Goal: Task Accomplishment & Management: Use online tool/utility

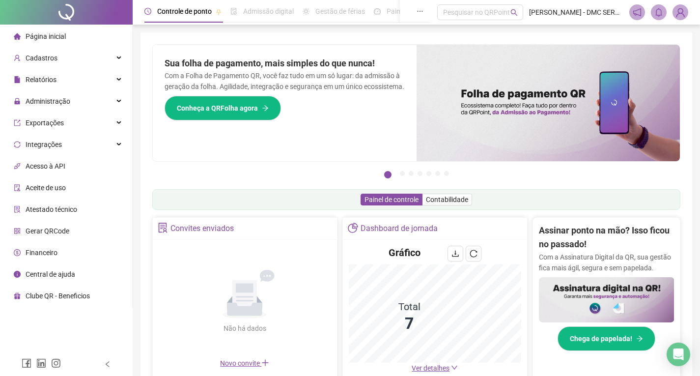
click at [48, 37] on span "Página inicial" at bounding box center [46, 36] width 40 height 8
click at [45, 62] on span "Cadastros" at bounding box center [36, 58] width 44 height 20
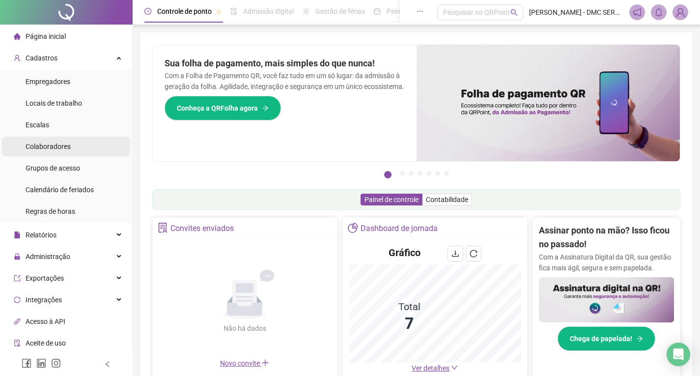
click at [42, 147] on span "Colaboradores" at bounding box center [48, 147] width 45 height 8
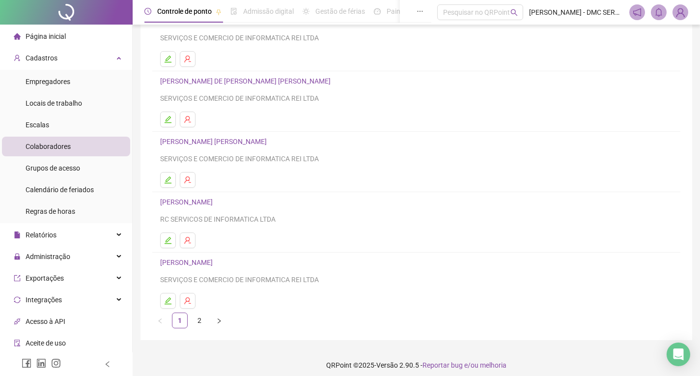
scroll to position [99, 0]
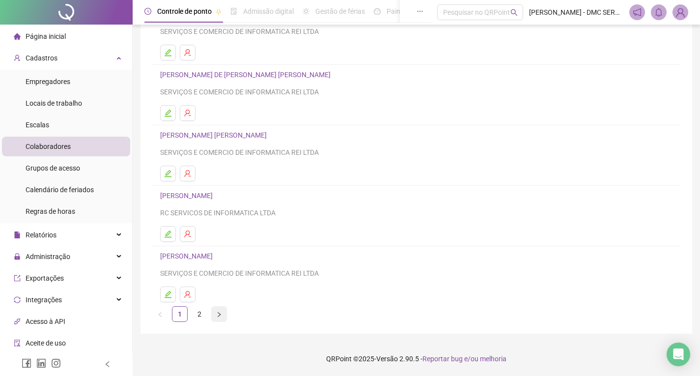
click at [215, 315] on button "button" at bounding box center [219, 314] width 16 height 16
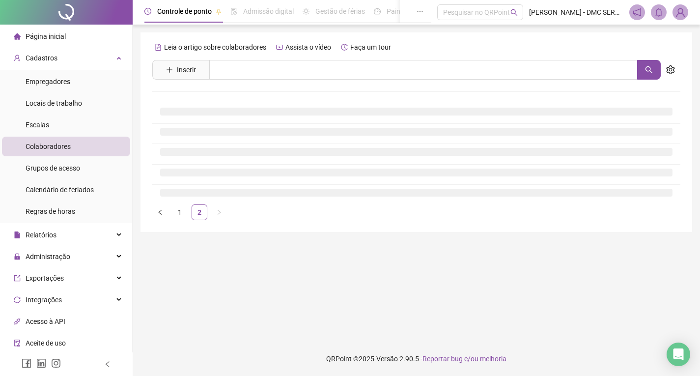
scroll to position [0, 0]
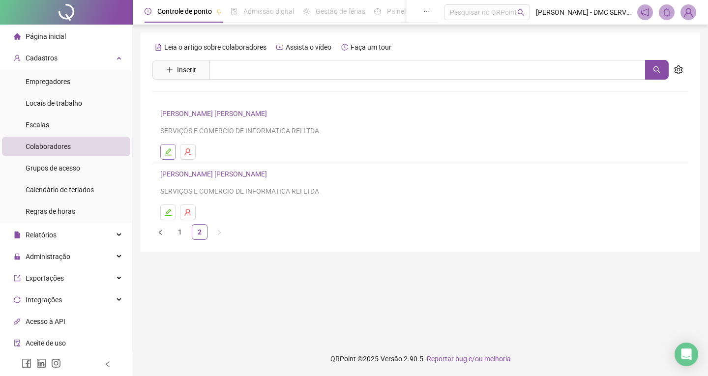
click at [167, 153] on icon "edit" at bounding box center [168, 151] width 7 height 7
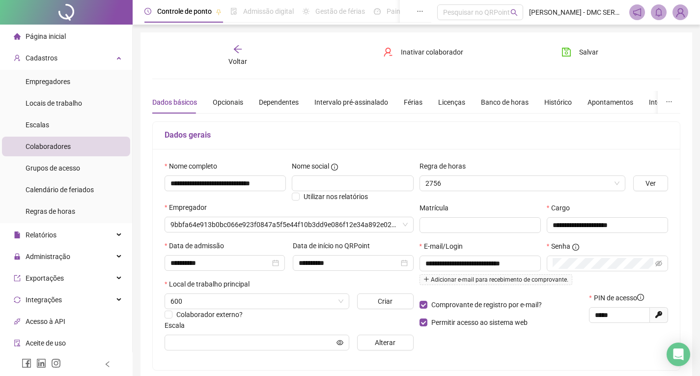
type input "**********"
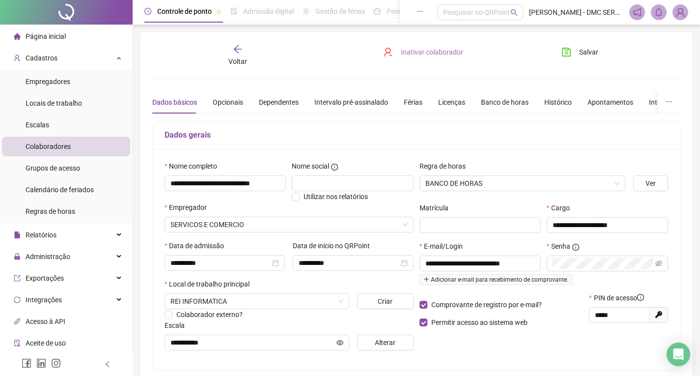
click at [406, 52] on span "Inativar colaborador" at bounding box center [432, 52] width 62 height 11
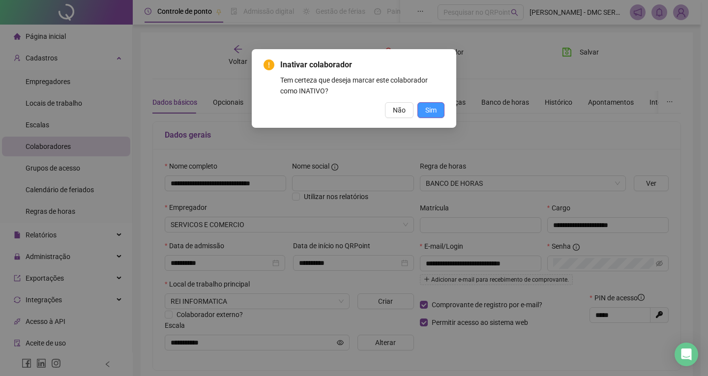
click at [431, 110] on span "Sim" at bounding box center [430, 110] width 11 height 11
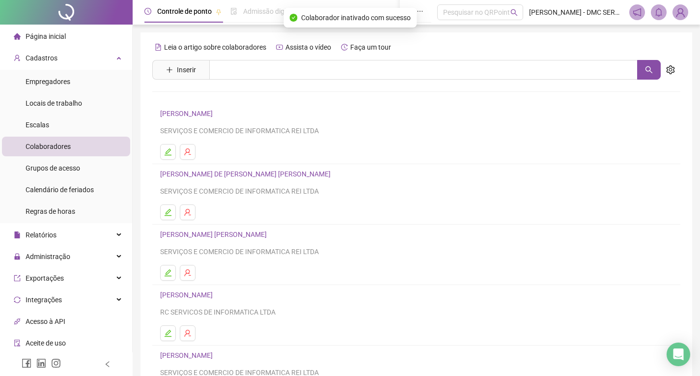
click at [45, 38] on span "Página inicial" at bounding box center [46, 36] width 40 height 8
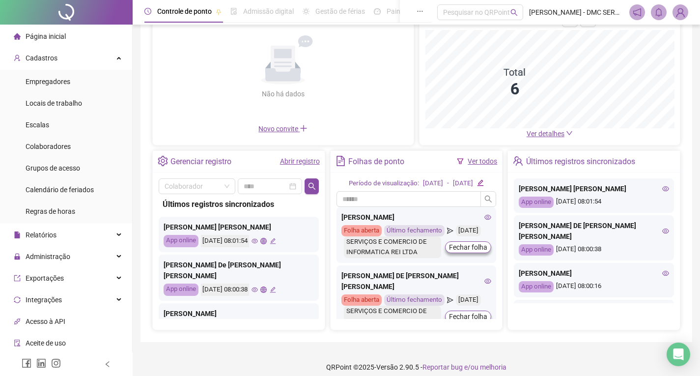
scroll to position [98, 0]
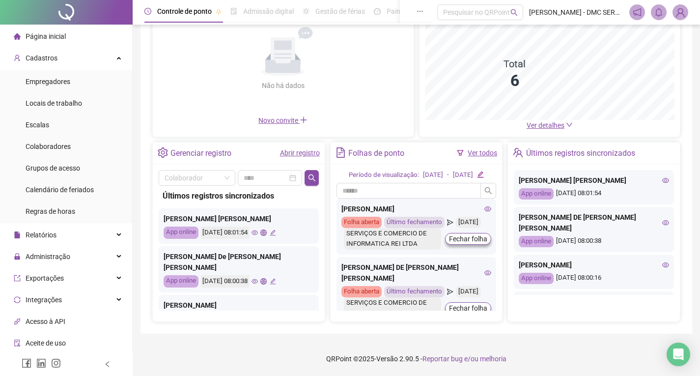
click at [300, 151] on link "Abrir registro" at bounding box center [300, 153] width 40 height 8
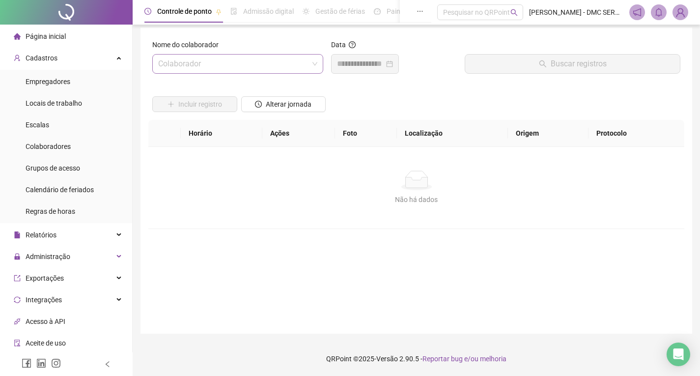
scroll to position [5, 0]
click at [270, 63] on input "search" at bounding box center [233, 64] width 150 height 19
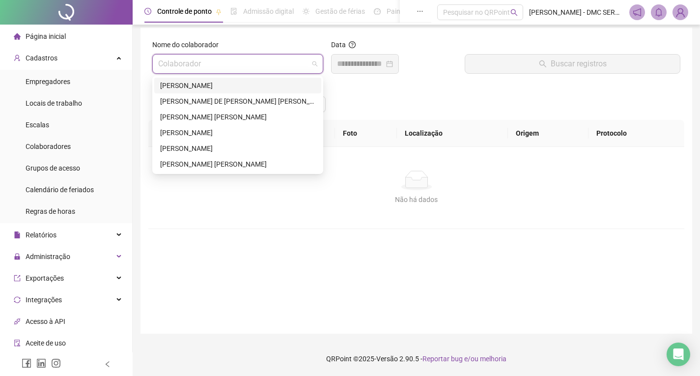
click at [224, 84] on div "[PERSON_NAME]" at bounding box center [237, 85] width 155 height 11
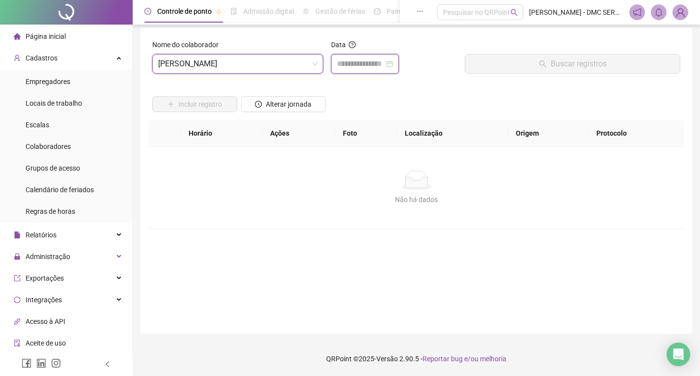
click at [363, 68] on input at bounding box center [360, 64] width 47 height 12
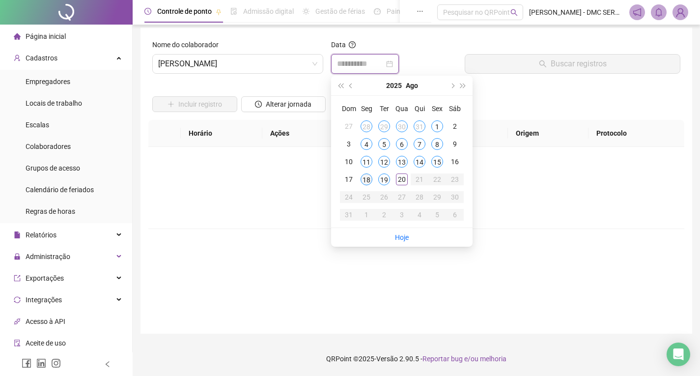
type input "**********"
click at [386, 181] on div "19" at bounding box center [384, 179] width 12 height 12
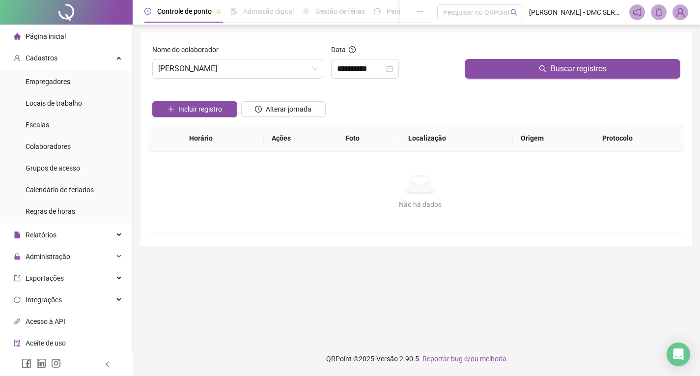
scroll to position [0, 0]
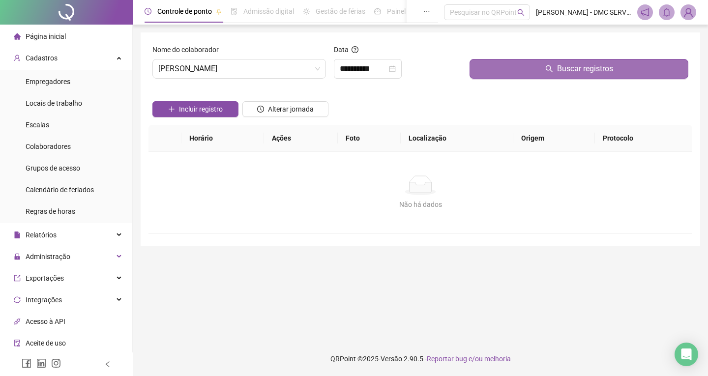
click at [518, 68] on button "Buscar registros" at bounding box center [578, 69] width 219 height 20
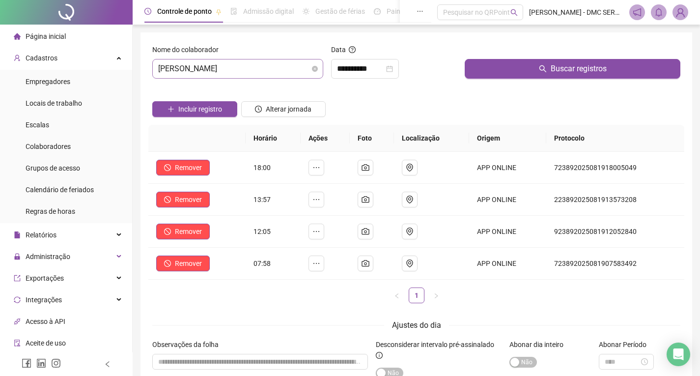
click at [245, 67] on span "[PERSON_NAME]" at bounding box center [237, 68] width 159 height 19
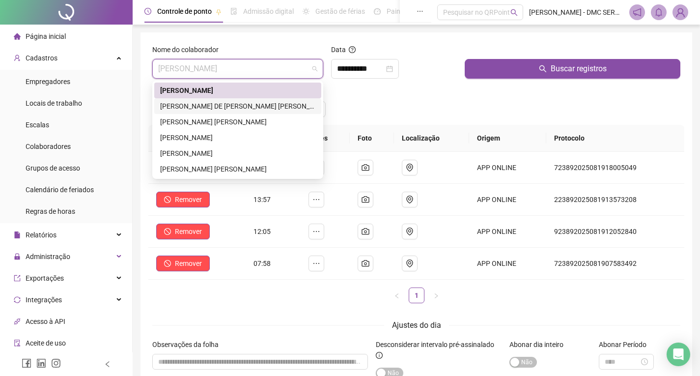
click at [237, 107] on div "[PERSON_NAME] DE [PERSON_NAME] [PERSON_NAME]" at bounding box center [237, 106] width 155 height 11
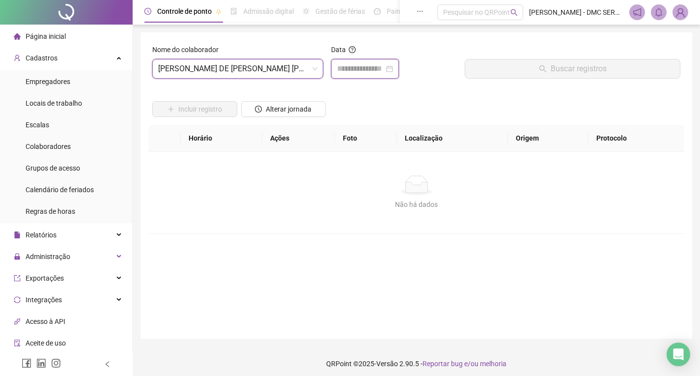
click at [357, 71] on input at bounding box center [360, 69] width 47 height 12
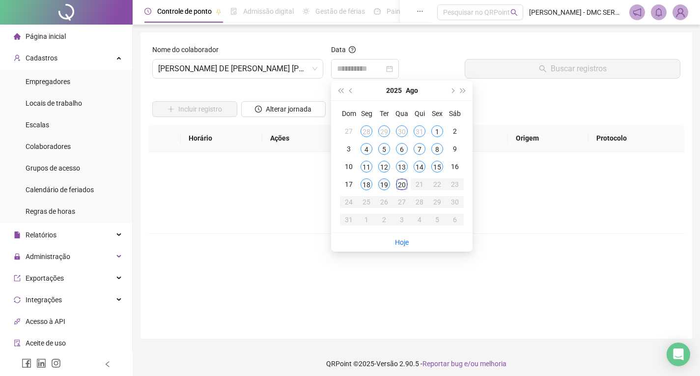
click at [386, 182] on div "19" at bounding box center [384, 184] width 12 height 12
drag, startPoint x: 386, startPoint y: 182, endPoint x: 399, endPoint y: 181, distance: 12.4
click at [386, 182] on div "Não há dados" at bounding box center [416, 185] width 513 height 20
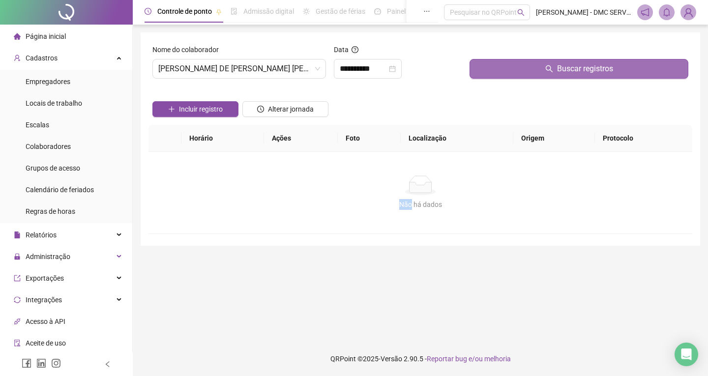
click at [525, 76] on button "Buscar registros" at bounding box center [578, 69] width 219 height 20
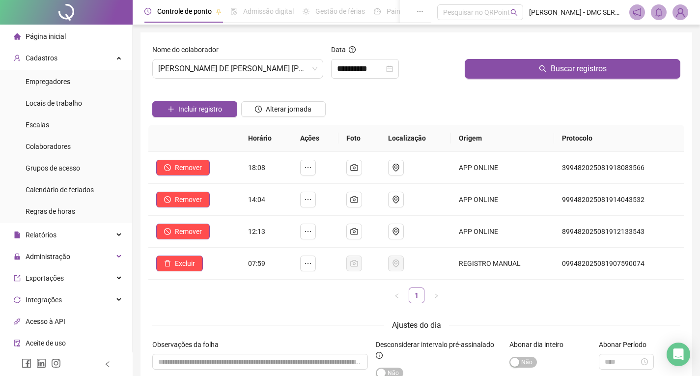
click at [327, 59] on div "**********" at bounding box center [394, 65] width 134 height 42
click at [343, 65] on input "**********" at bounding box center [360, 69] width 47 height 12
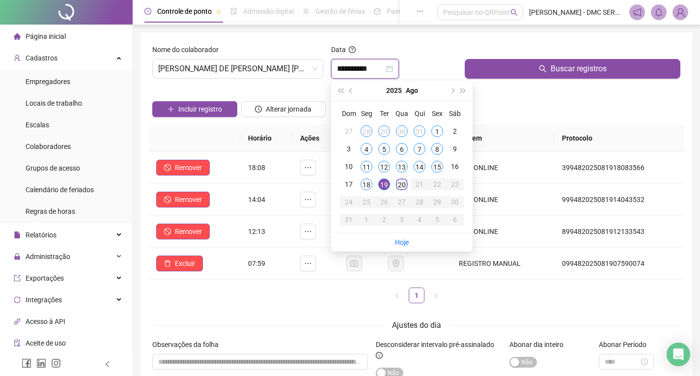
type input "**********"
click at [400, 186] on div "20" at bounding box center [402, 184] width 12 height 12
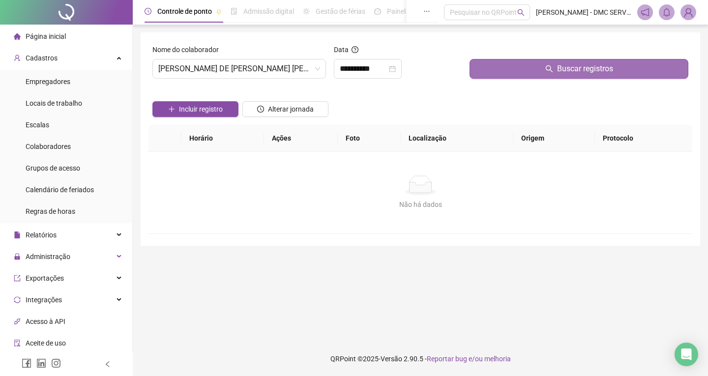
click at [561, 66] on span "Buscar registros" at bounding box center [585, 69] width 56 height 12
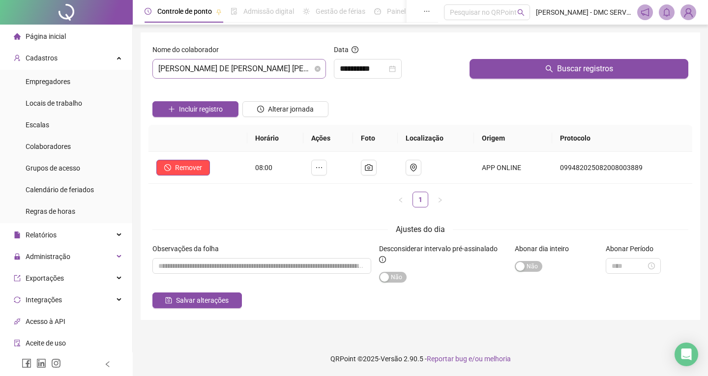
click at [313, 66] on span "[PERSON_NAME] DE [PERSON_NAME] [PERSON_NAME]" at bounding box center [239, 68] width 162 height 19
click at [278, 75] on span "[PERSON_NAME] DE [PERSON_NAME] [PERSON_NAME]" at bounding box center [239, 68] width 162 height 19
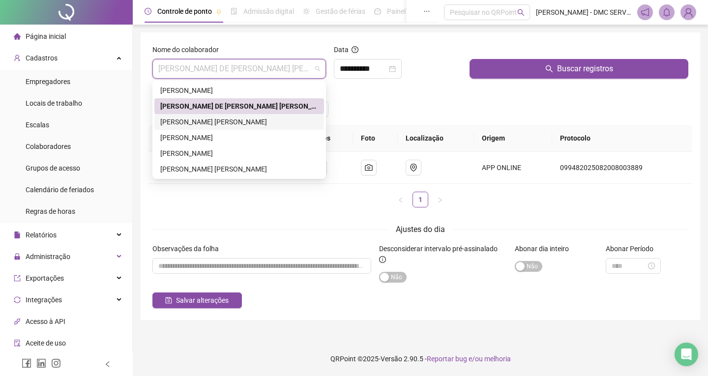
click at [248, 120] on div "[PERSON_NAME] [PERSON_NAME]" at bounding box center [239, 121] width 158 height 11
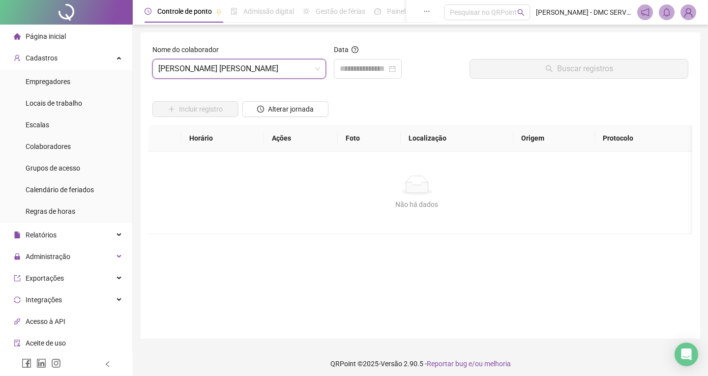
click at [248, 120] on div "Alterar jornada" at bounding box center [285, 105] width 90 height 38
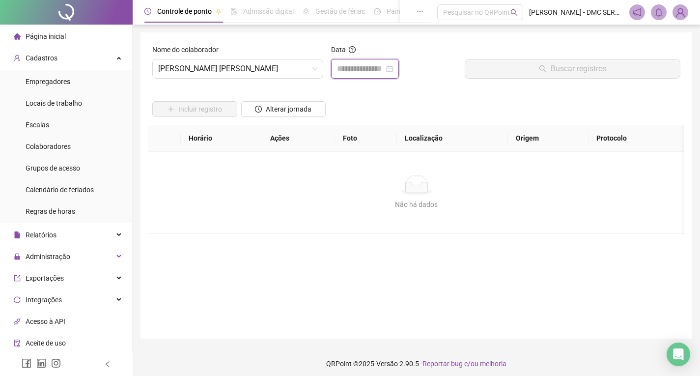
click at [378, 68] on input at bounding box center [360, 69] width 47 height 12
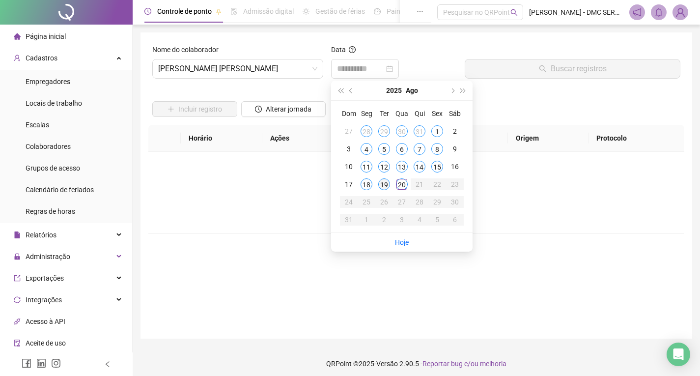
click at [381, 185] on div "19" at bounding box center [384, 184] width 12 height 12
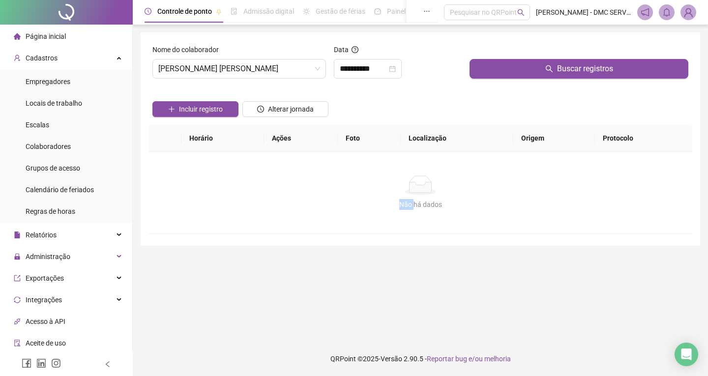
click at [381, 185] on div "Não há dados" at bounding box center [420, 185] width 520 height 20
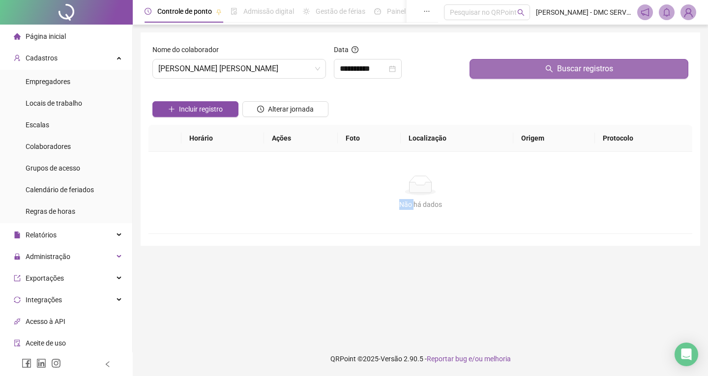
click at [540, 63] on button "Buscar registros" at bounding box center [578, 69] width 219 height 20
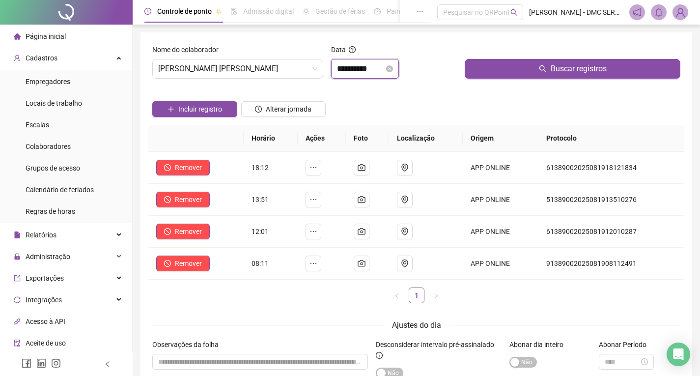
click at [375, 71] on input "**********" at bounding box center [360, 69] width 47 height 12
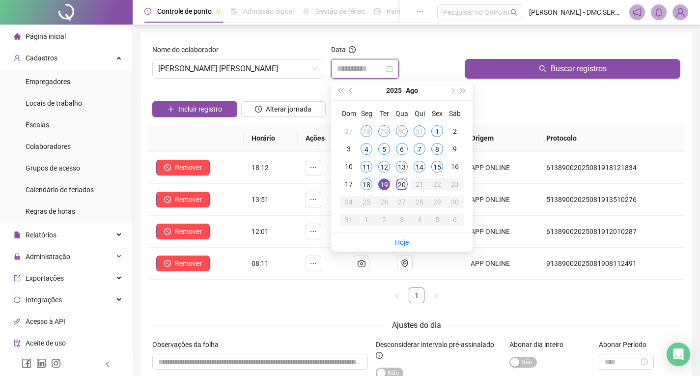
type input "**********"
click at [403, 185] on div "20" at bounding box center [402, 184] width 12 height 12
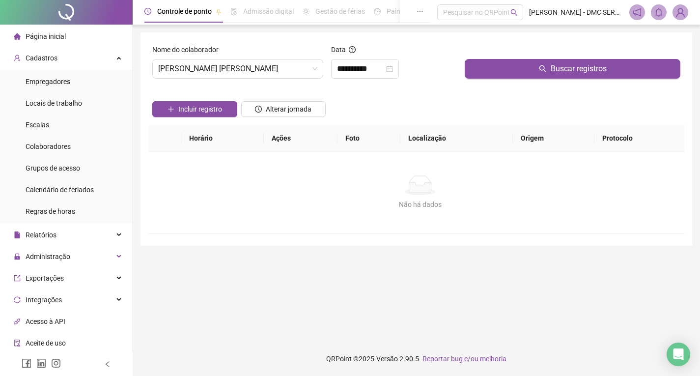
click at [403, 185] on div "Não há dados" at bounding box center [420, 185] width 520 height 20
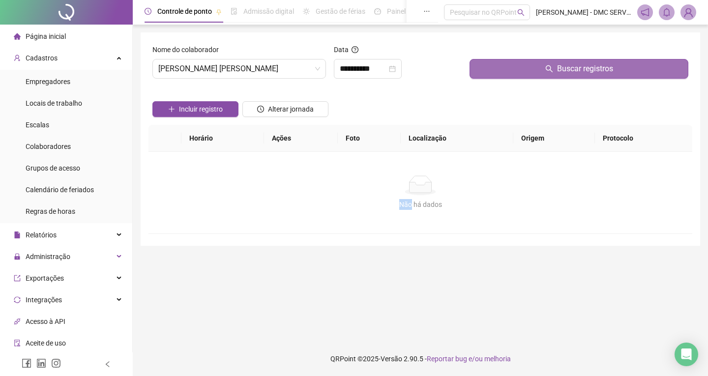
click at [535, 62] on button "Buscar registros" at bounding box center [578, 69] width 219 height 20
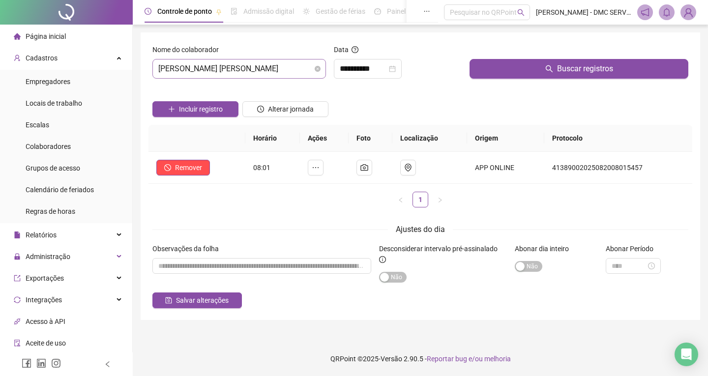
click at [279, 67] on span "[PERSON_NAME] [PERSON_NAME]" at bounding box center [239, 68] width 162 height 19
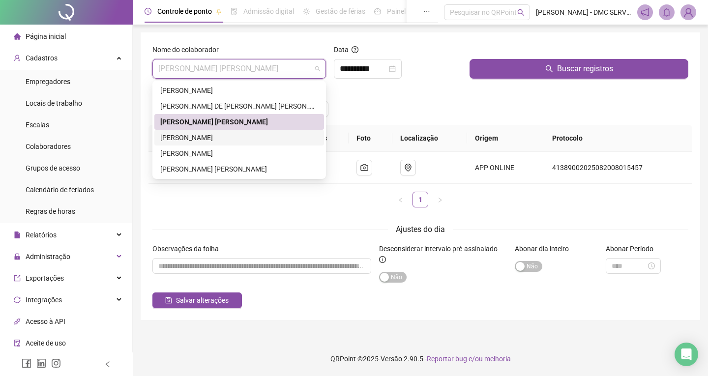
click at [235, 135] on div "[PERSON_NAME]" at bounding box center [239, 137] width 158 height 11
drag, startPoint x: 235, startPoint y: 135, endPoint x: 251, endPoint y: 134, distance: 16.2
click at [245, 135] on th "Horário" at bounding box center [272, 138] width 55 height 27
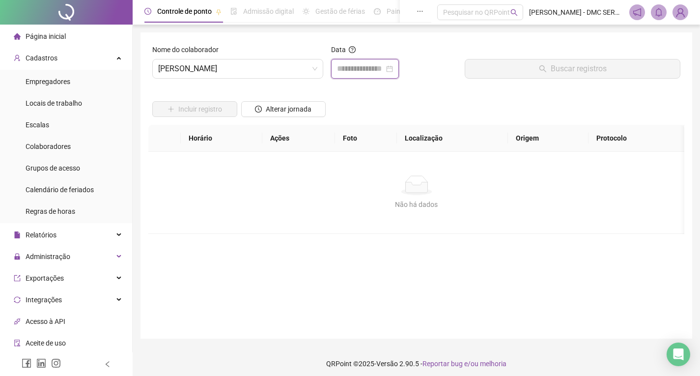
click at [359, 69] on input at bounding box center [360, 69] width 47 height 12
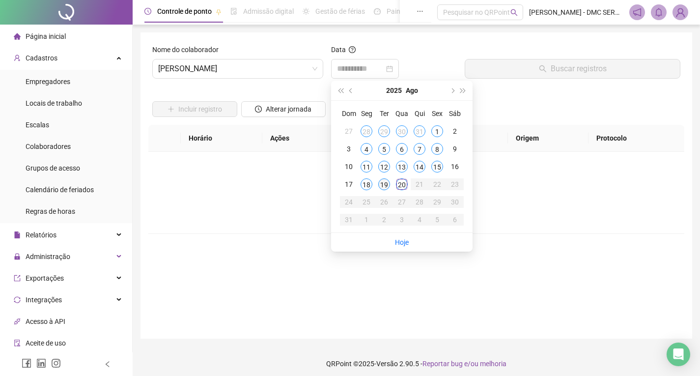
click at [385, 184] on div "19" at bounding box center [384, 184] width 12 height 12
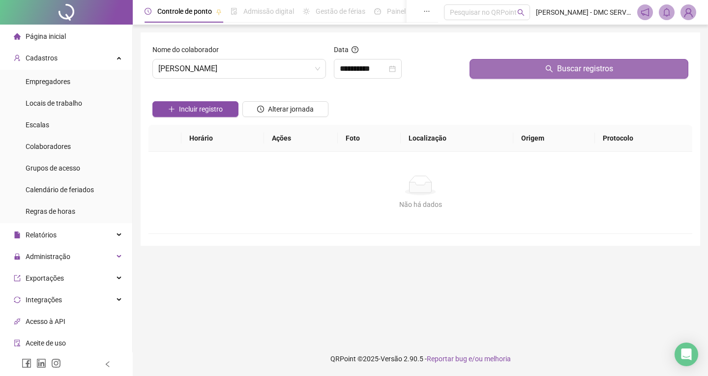
click at [552, 74] on button "Buscar registros" at bounding box center [578, 69] width 219 height 20
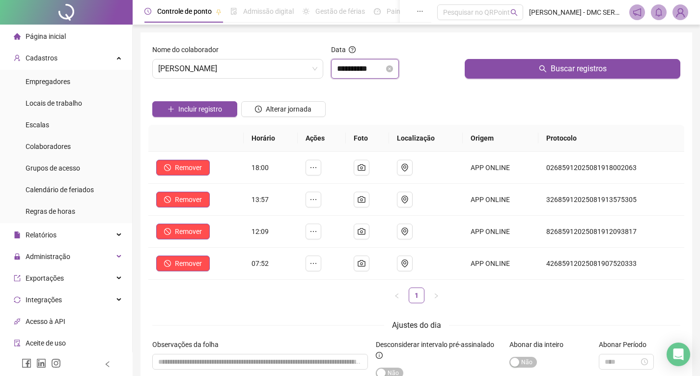
click at [344, 64] on input "**********" at bounding box center [360, 69] width 47 height 12
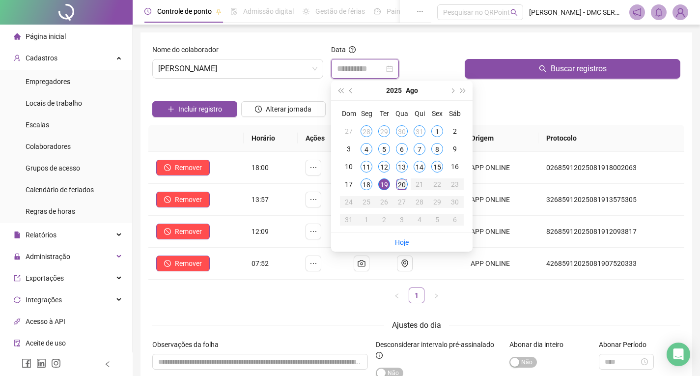
type input "**********"
click at [403, 186] on div "20" at bounding box center [402, 184] width 12 height 12
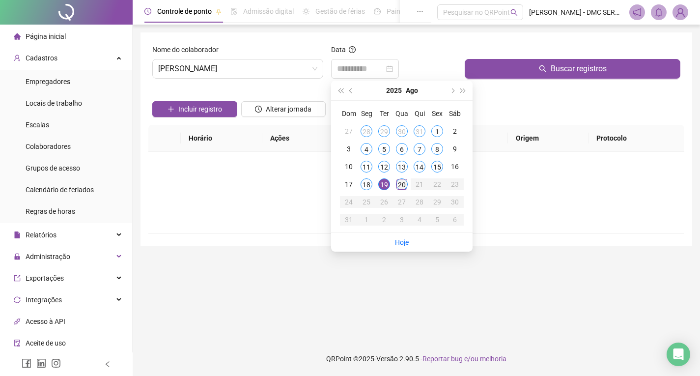
click at [403, 186] on div "Não há dados" at bounding box center [416, 185] width 513 height 20
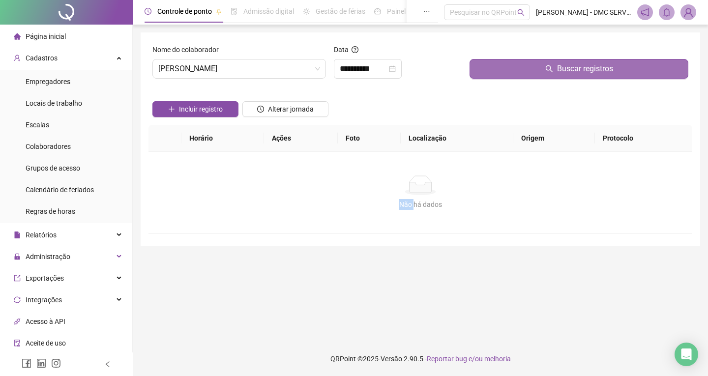
click at [524, 70] on button "Buscar registros" at bounding box center [578, 69] width 219 height 20
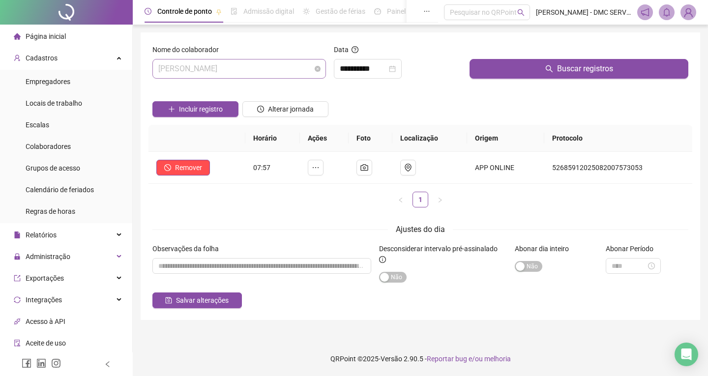
click at [296, 71] on span "[PERSON_NAME]" at bounding box center [239, 68] width 162 height 19
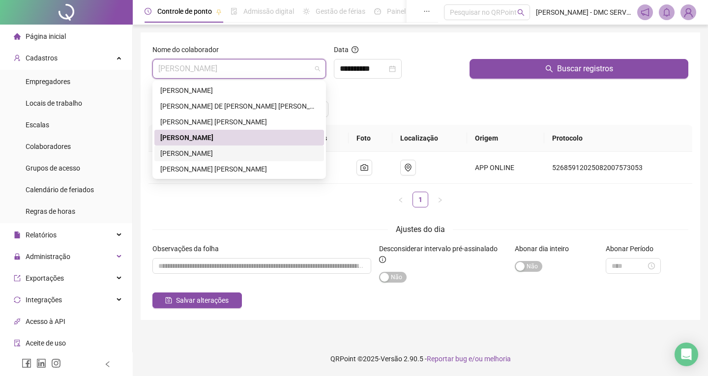
click at [215, 154] on div "[PERSON_NAME]" at bounding box center [239, 153] width 158 height 11
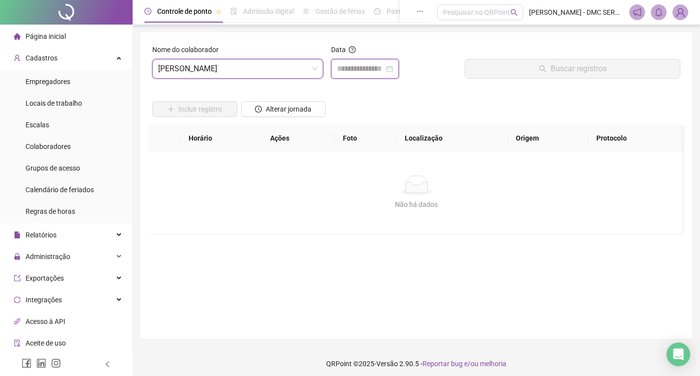
click at [366, 71] on input at bounding box center [360, 69] width 47 height 12
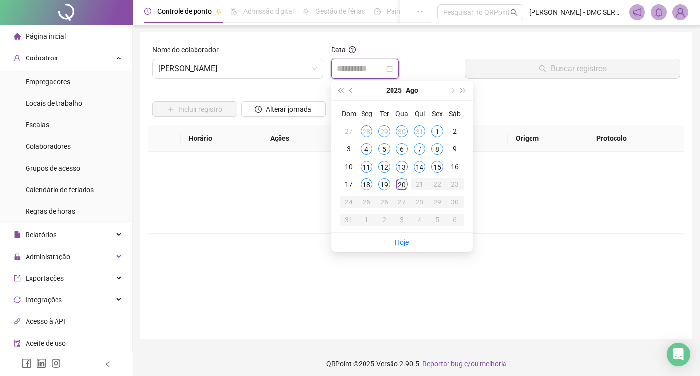
type input "**********"
click at [386, 184] on div "19" at bounding box center [384, 184] width 12 height 12
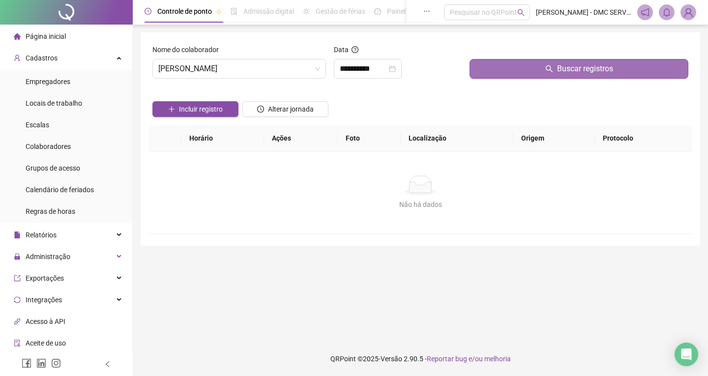
click at [539, 68] on button "Buscar registros" at bounding box center [578, 69] width 219 height 20
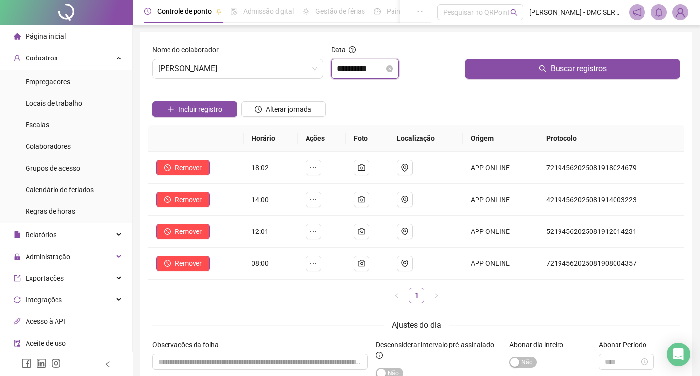
click at [380, 71] on input "**********" at bounding box center [360, 69] width 47 height 12
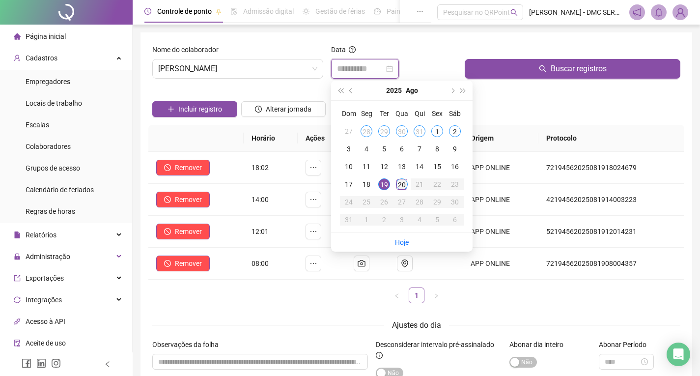
type input "**********"
click at [398, 186] on div "20" at bounding box center [402, 184] width 12 height 12
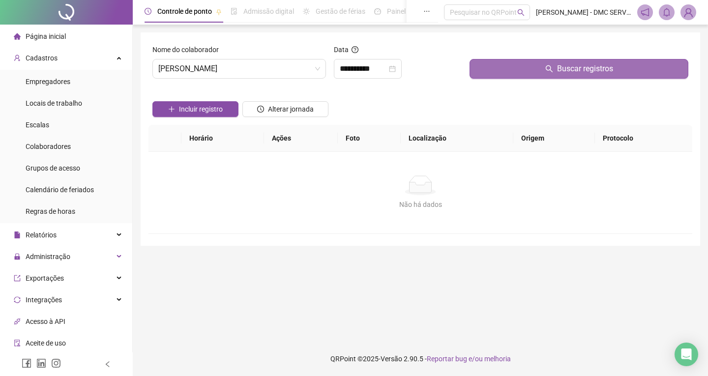
click at [507, 73] on button "Buscar registros" at bounding box center [578, 69] width 219 height 20
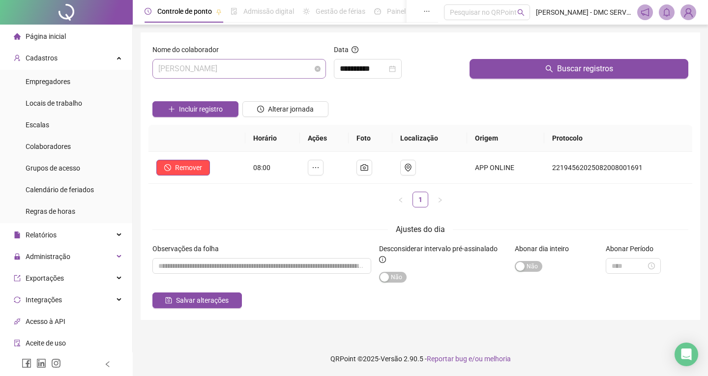
click at [299, 73] on span "[PERSON_NAME]" at bounding box center [239, 68] width 162 height 19
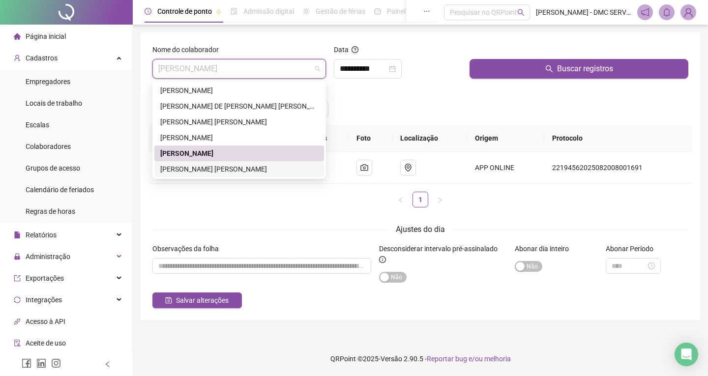
click at [208, 167] on div "[PERSON_NAME] [PERSON_NAME]" at bounding box center [239, 169] width 158 height 11
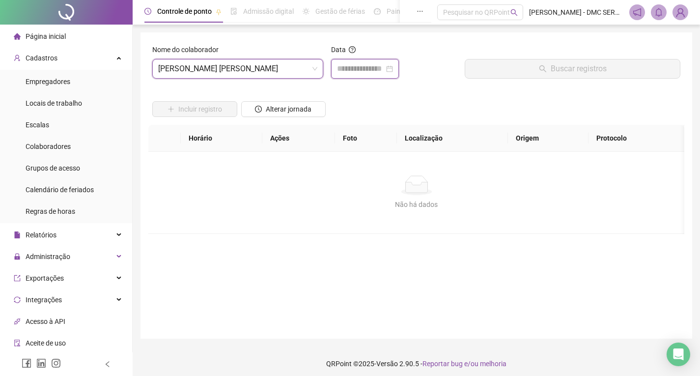
click at [374, 68] on input at bounding box center [360, 69] width 47 height 12
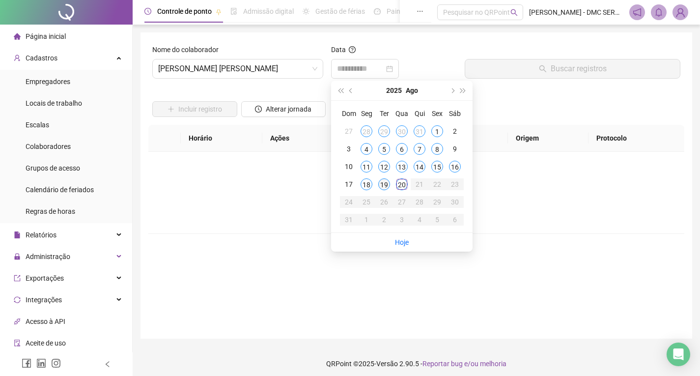
click at [386, 184] on div "19" at bounding box center [384, 184] width 12 height 12
click at [386, 184] on div "Não há dados" at bounding box center [416, 185] width 513 height 20
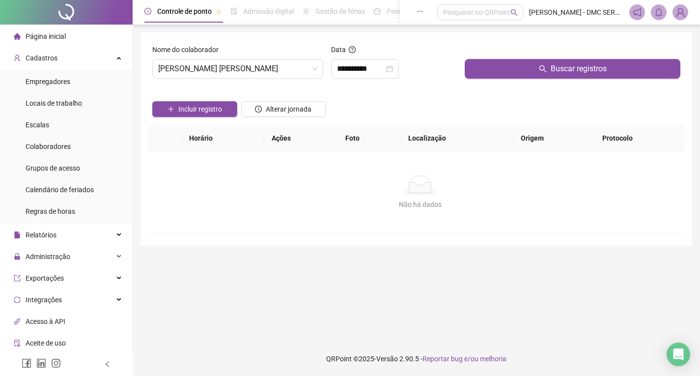
click at [386, 184] on div "Não há dados" at bounding box center [420, 185] width 520 height 20
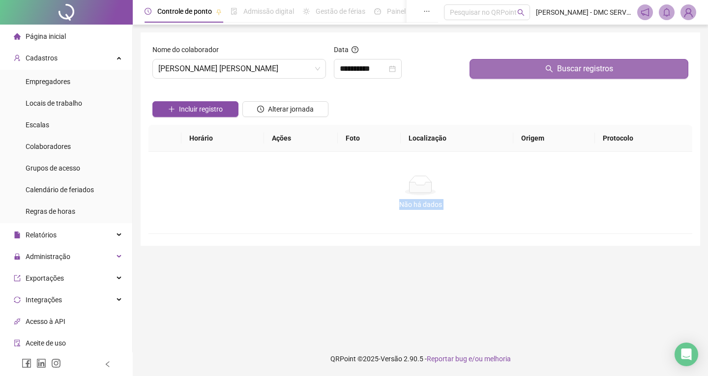
click at [520, 68] on button "Buscar registros" at bounding box center [578, 69] width 219 height 20
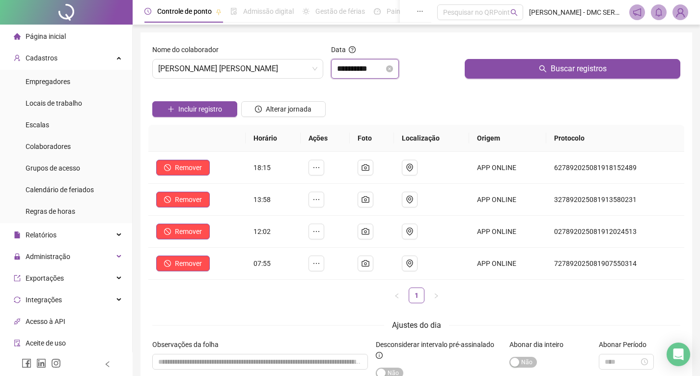
click at [374, 66] on input "**********" at bounding box center [360, 69] width 47 height 12
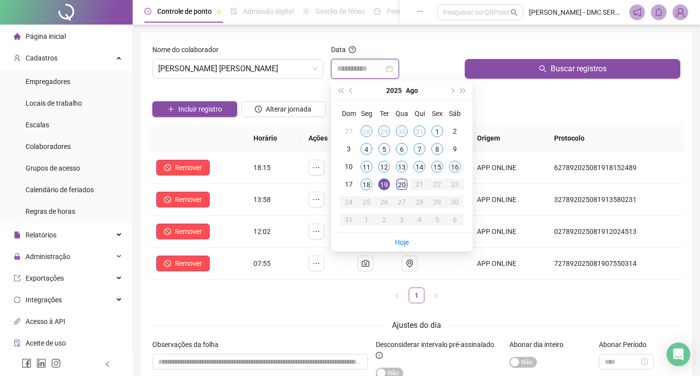
type input "**********"
click at [398, 186] on div "20" at bounding box center [402, 184] width 12 height 12
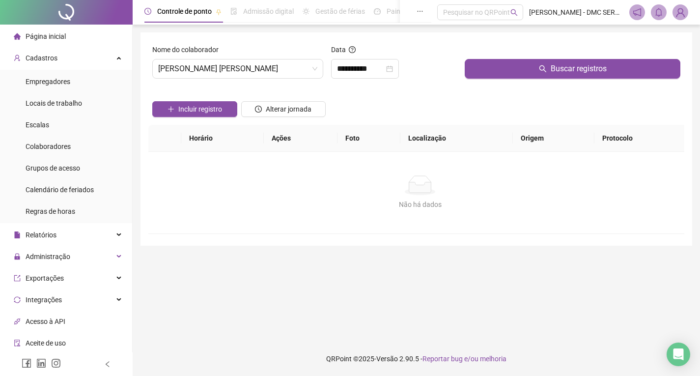
click at [398, 186] on div "Não há dados" at bounding box center [420, 185] width 520 height 20
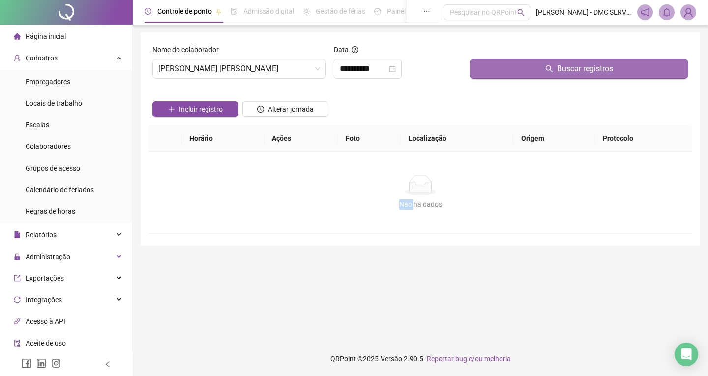
click at [531, 59] on button "Buscar registros" at bounding box center [578, 69] width 219 height 20
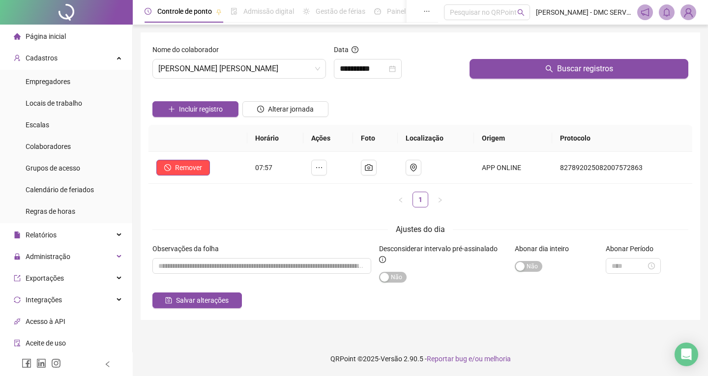
click at [44, 33] on span "Página inicial" at bounding box center [46, 36] width 40 height 8
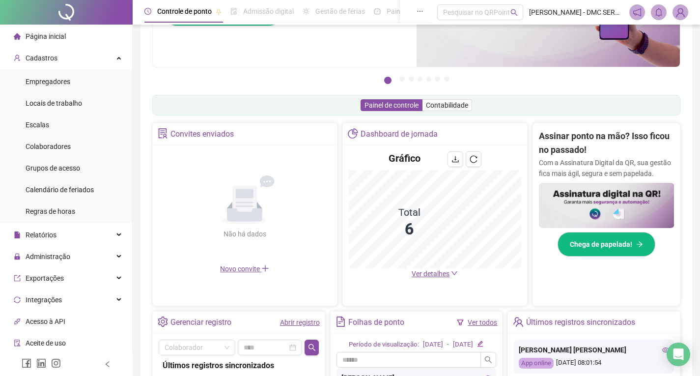
scroll to position [98, 0]
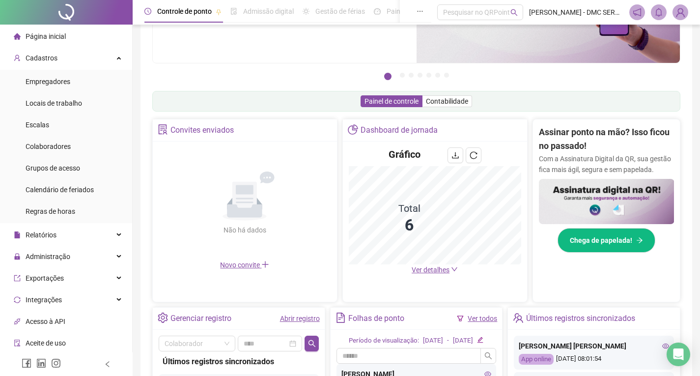
click at [290, 318] on link "Abrir registro" at bounding box center [300, 319] width 40 height 8
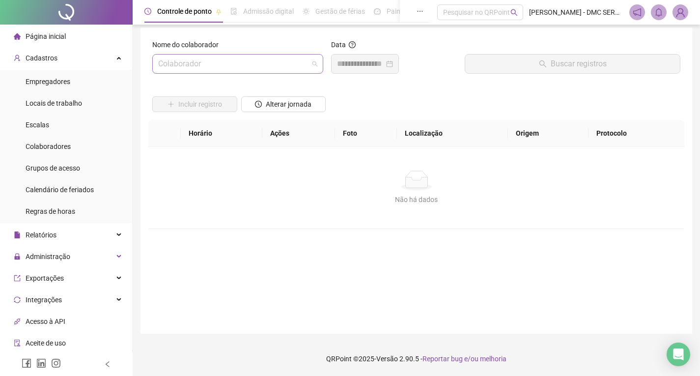
click at [304, 69] on input "search" at bounding box center [233, 64] width 150 height 19
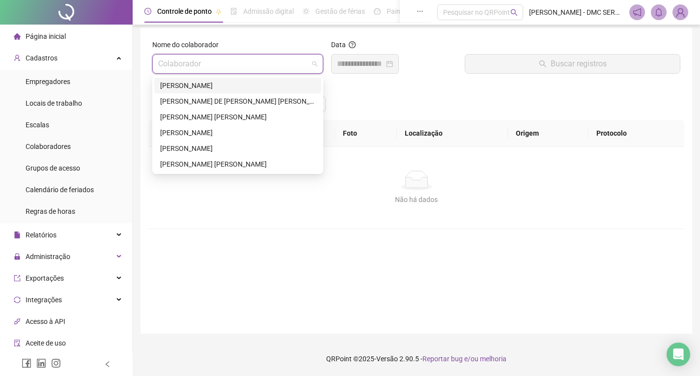
click at [240, 83] on div "[PERSON_NAME]" at bounding box center [237, 85] width 155 height 11
click at [240, 83] on div "Alterar jornada" at bounding box center [283, 101] width 89 height 38
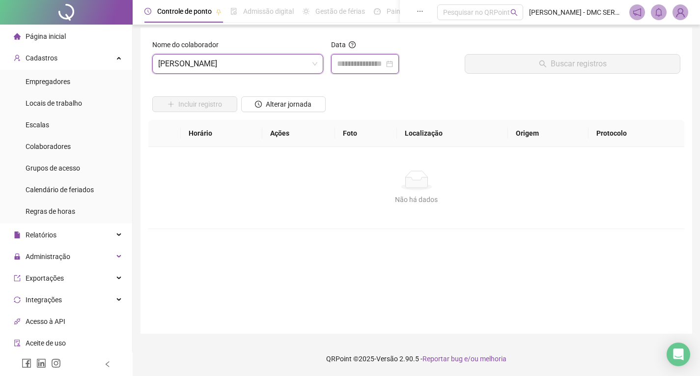
click at [343, 61] on input at bounding box center [360, 64] width 47 height 12
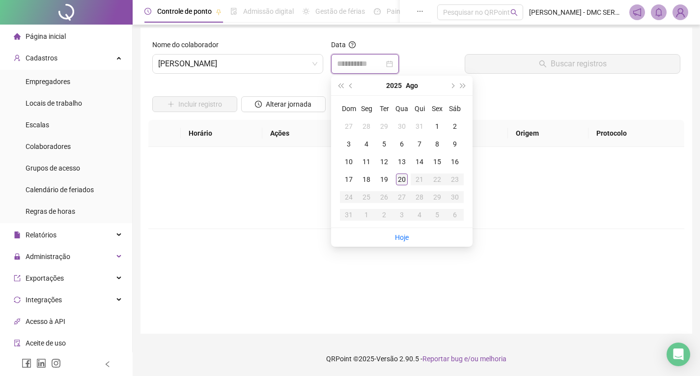
type input "**********"
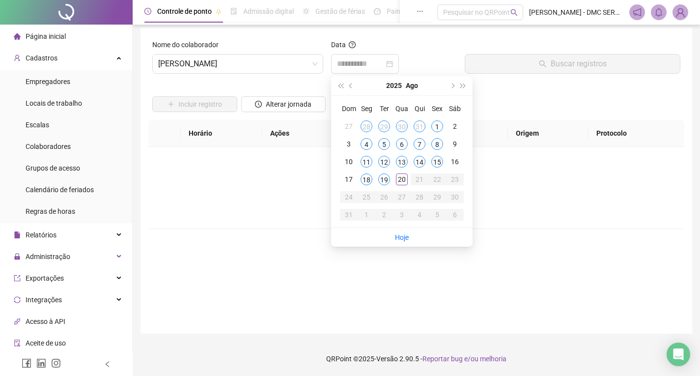
click at [403, 179] on div "20" at bounding box center [402, 179] width 12 height 12
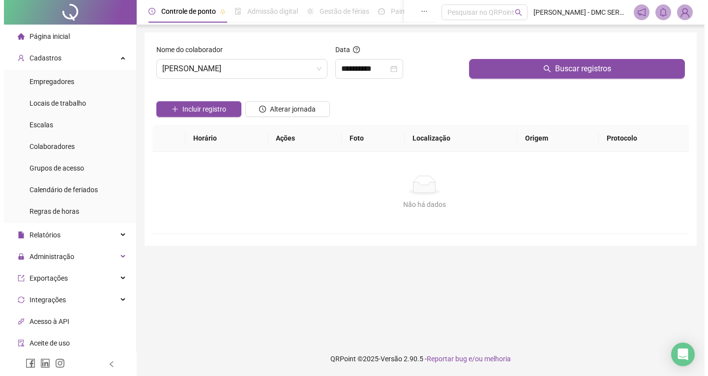
scroll to position [0, 0]
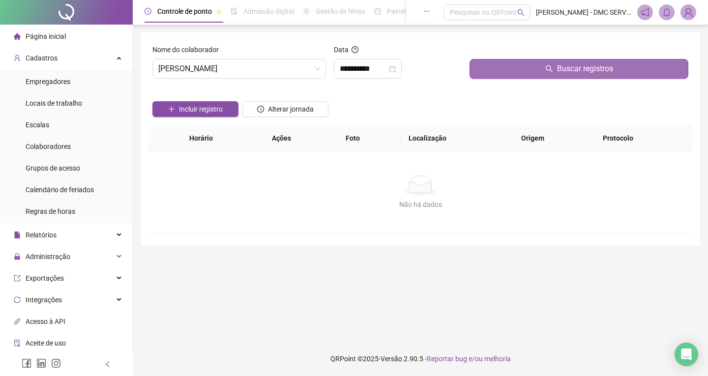
click at [517, 66] on button "Buscar registros" at bounding box center [578, 69] width 219 height 20
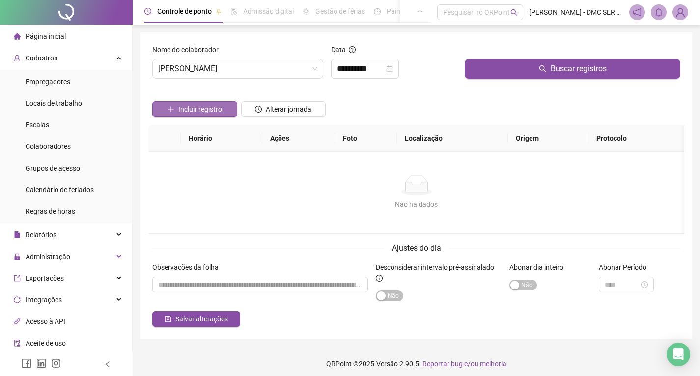
click at [182, 109] on span "Incluir registro" at bounding box center [200, 109] width 44 height 11
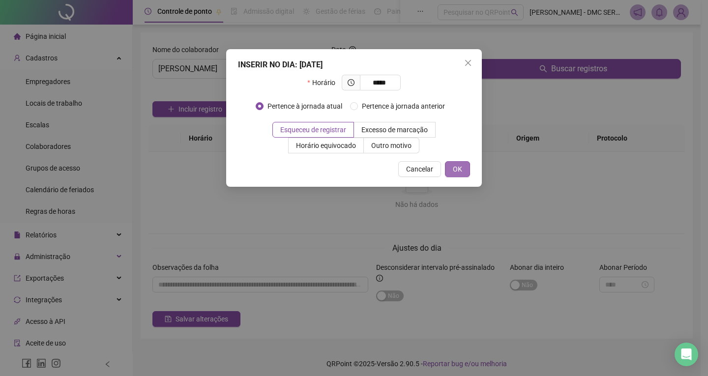
type input "*****"
click at [461, 167] on span "OK" at bounding box center [457, 169] width 9 height 11
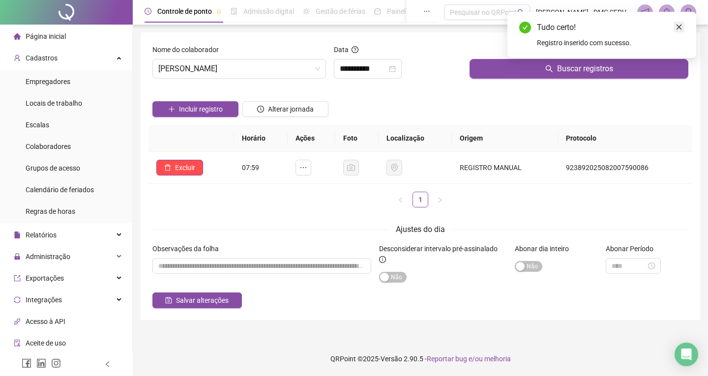
click at [679, 29] on icon "close" at bounding box center [678, 27] width 7 height 7
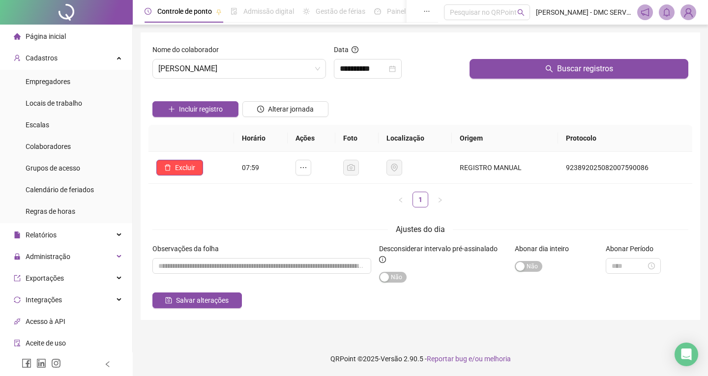
click at [64, 35] on span "Página inicial" at bounding box center [46, 36] width 40 height 8
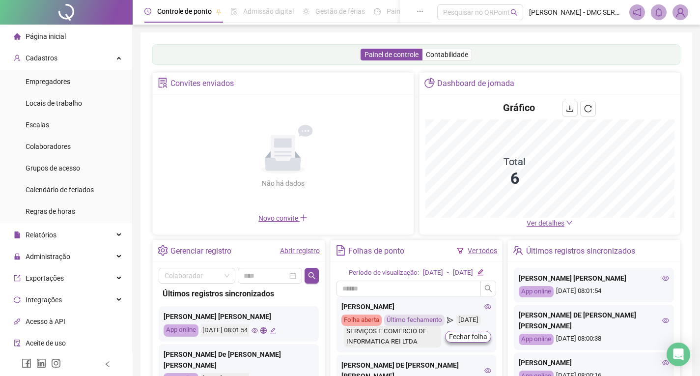
click at [678, 12] on img at bounding box center [680, 12] width 15 height 15
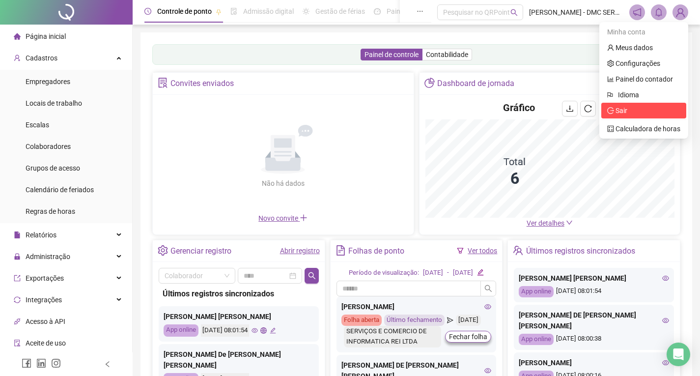
click at [621, 113] on span "Sair" at bounding box center [622, 111] width 12 height 8
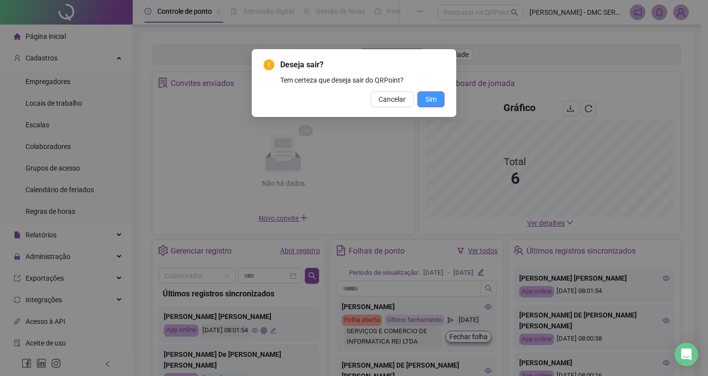
click at [426, 101] on span "Sim" at bounding box center [430, 99] width 11 height 11
